Goal: Information Seeking & Learning: Learn about a topic

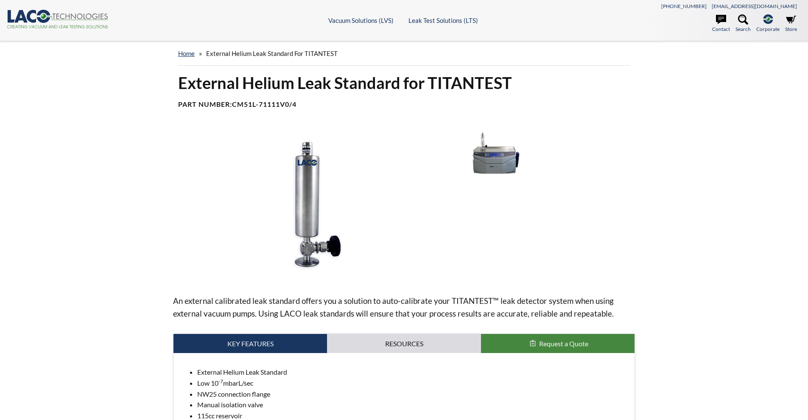
select select "วิดเจ็ตแปลภาษา"
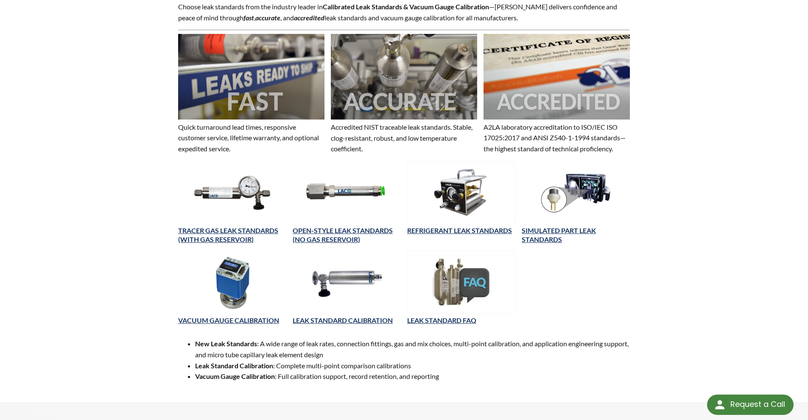
scroll to position [254, 0]
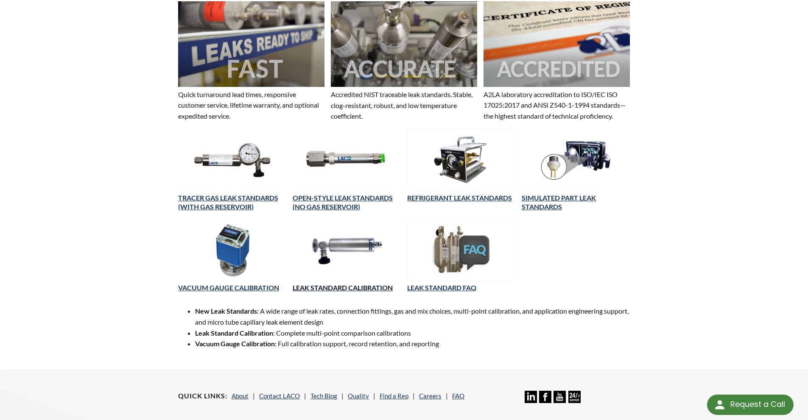
click at [337, 287] on link "LEAK STANDARD CALIBRATION" at bounding box center [343, 288] width 100 height 8
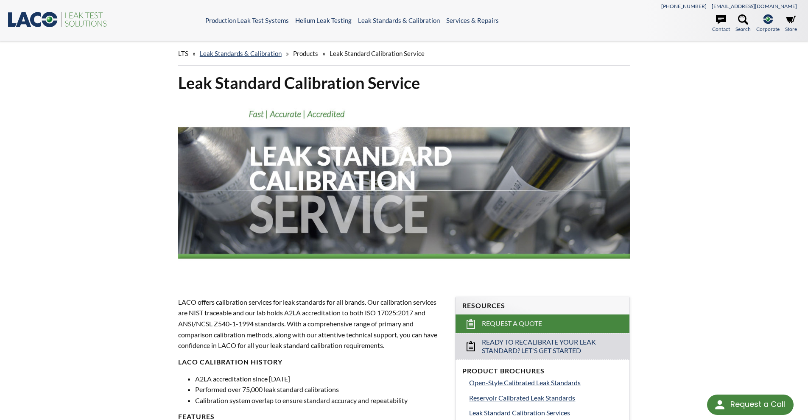
select select "วิดเจ็ตแปลภาษา"
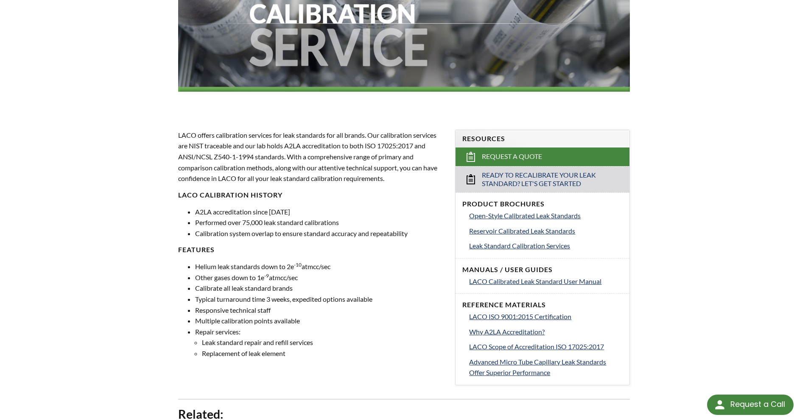
scroll to position [170, 0]
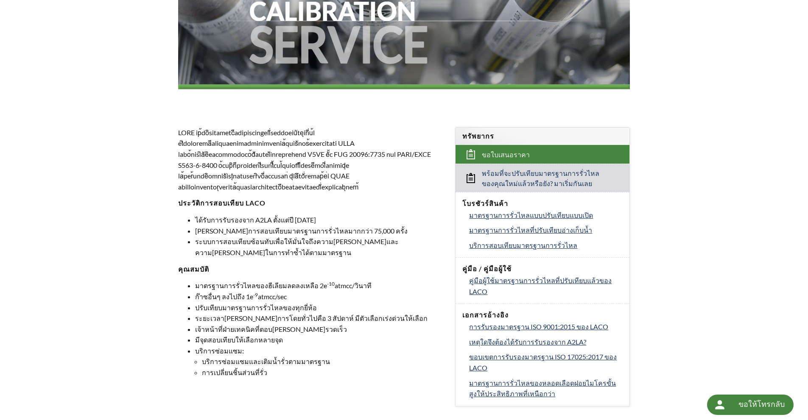
click at [643, 121] on div "บริการสอบเทียบมาตรฐานการรั่วไหล ประวัติการสอบเทียบ LACO ได้รับการรับรองจาก A2LA…" at bounding box center [404, 288] width 543 height 771
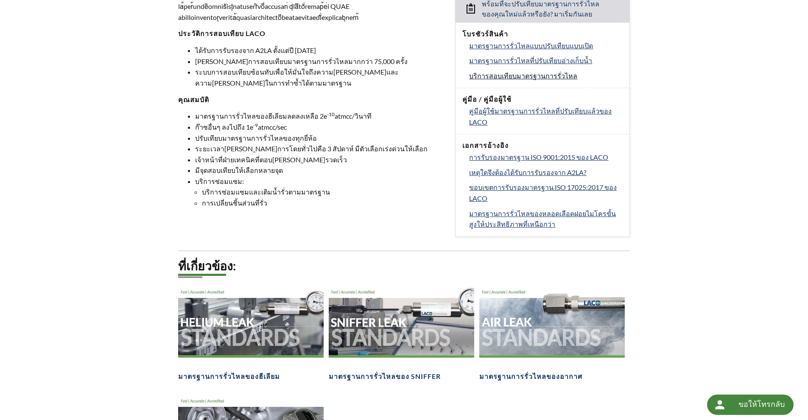
scroll to position [424, 0]
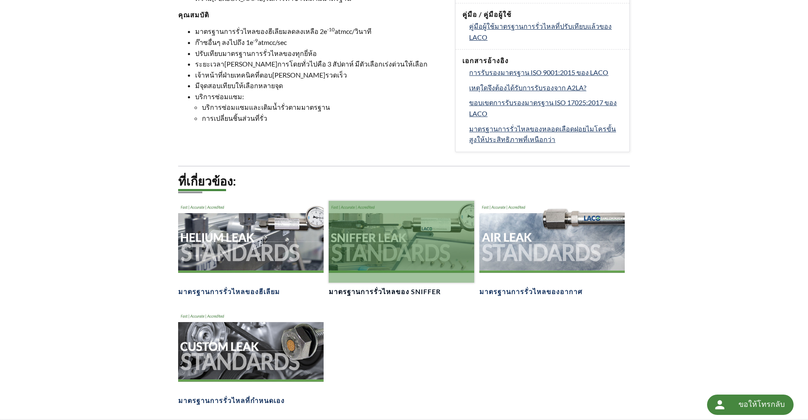
click at [400, 259] on div at bounding box center [401, 242] width 145 height 82
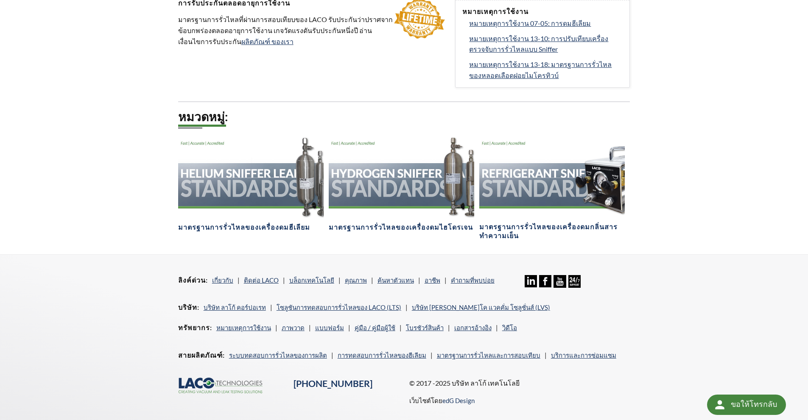
scroll to position [493, 0]
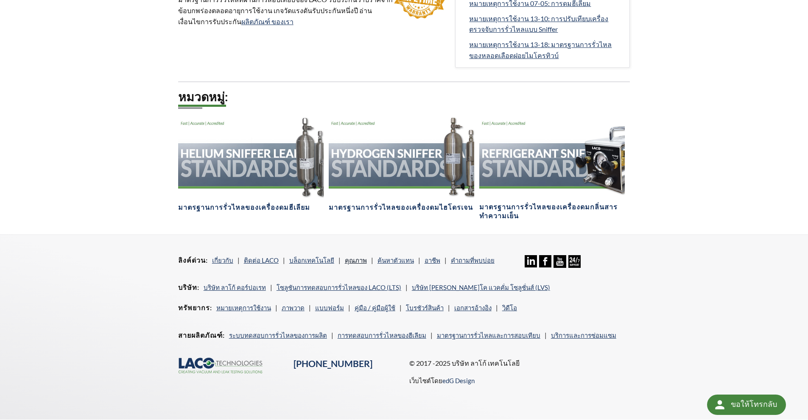
click at [349, 257] on font "คุณภาพ" at bounding box center [356, 261] width 22 height 8
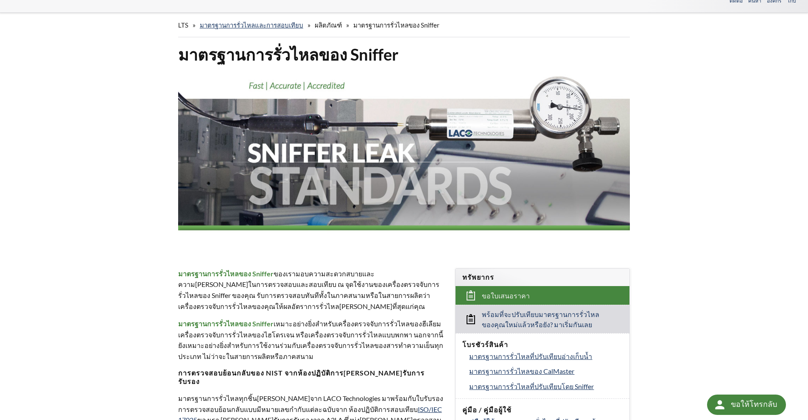
scroll to position [0, 0]
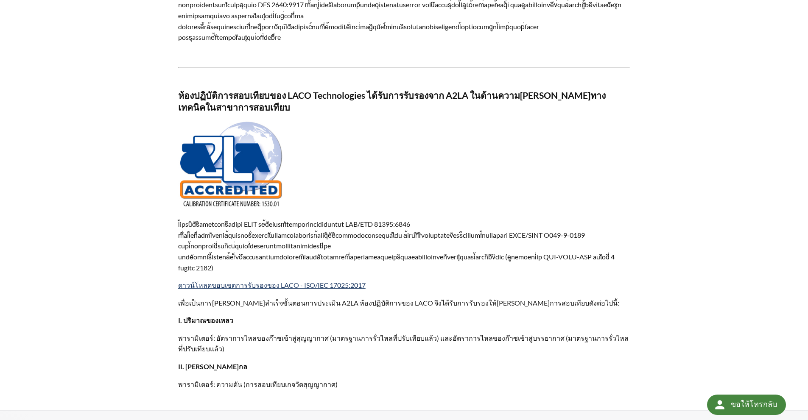
scroll to position [487, 0]
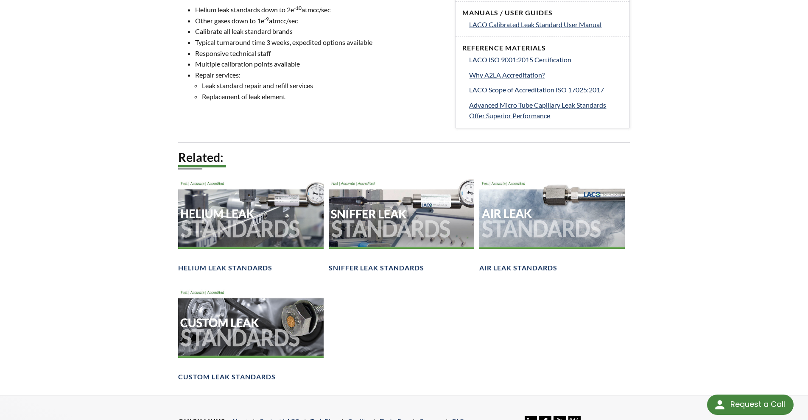
scroll to position [424, 0]
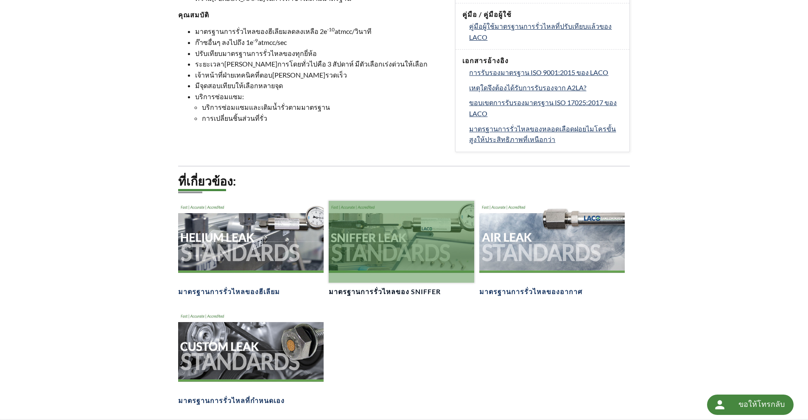
click at [392, 251] on div at bounding box center [401, 242] width 145 height 82
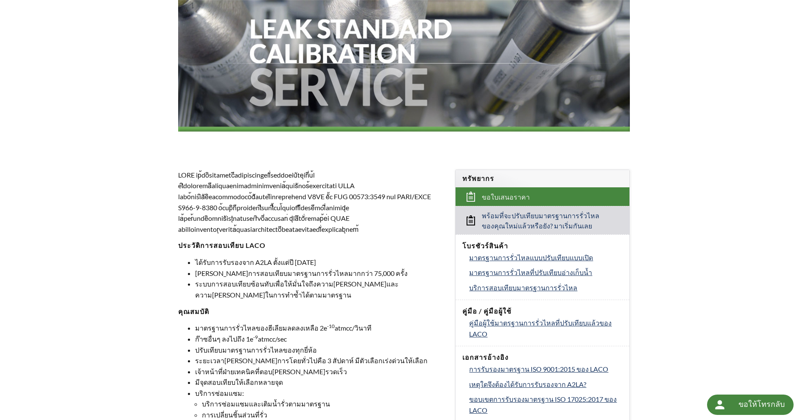
scroll to position [0, 0]
